Goal: Understand process/instructions: Learn how to perform a task or action

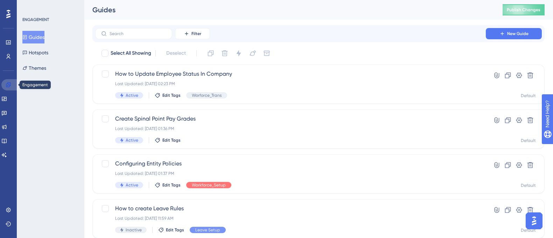
click at [6, 86] on icon at bounding box center [8, 84] width 5 height 5
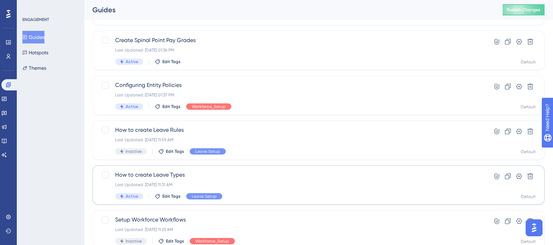
scroll to position [93, 0]
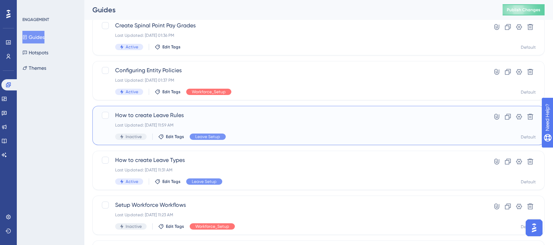
click at [163, 116] on span "How to create Leave Rules" at bounding box center [290, 115] width 351 height 8
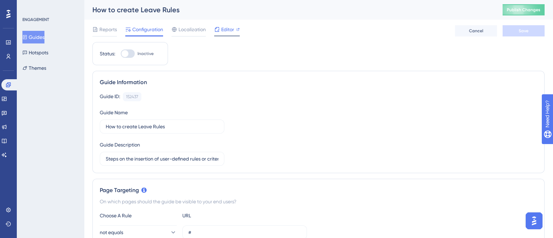
click at [223, 30] on span "Editor" at bounding box center [227, 29] width 13 height 8
